Goal: Task Accomplishment & Management: Manage account settings

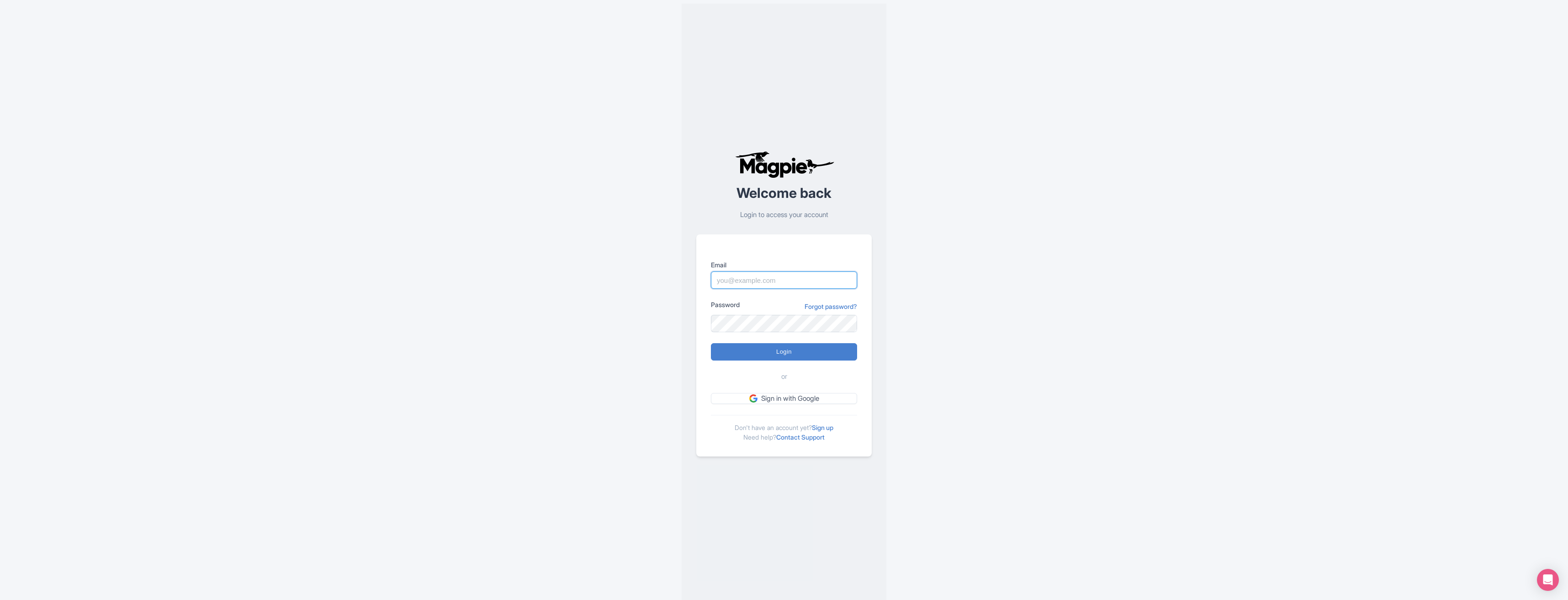
type input "[EMAIL_ADDRESS][DOMAIN_NAME]"
click at [628, 352] on div "Welcome back Login to access your account Email marcelmoesker@gmail.com Passwor…" at bounding box center [784, 304] width 585 height 607
click at [744, 350] on input "Login" at bounding box center [784, 352] width 146 height 17
type input "Logging in..."
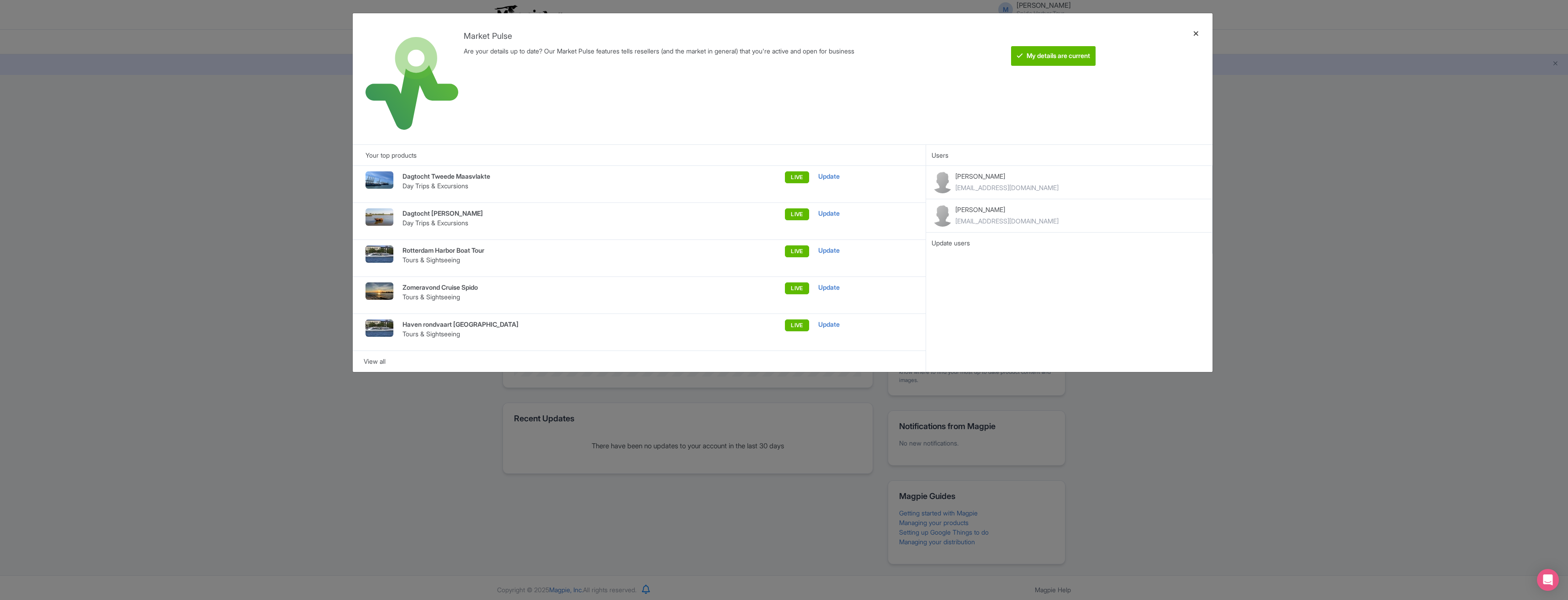
click at [1194, 30] on div at bounding box center [1196, 79] width 22 height 117
